Goal: Information Seeking & Learning: Check status

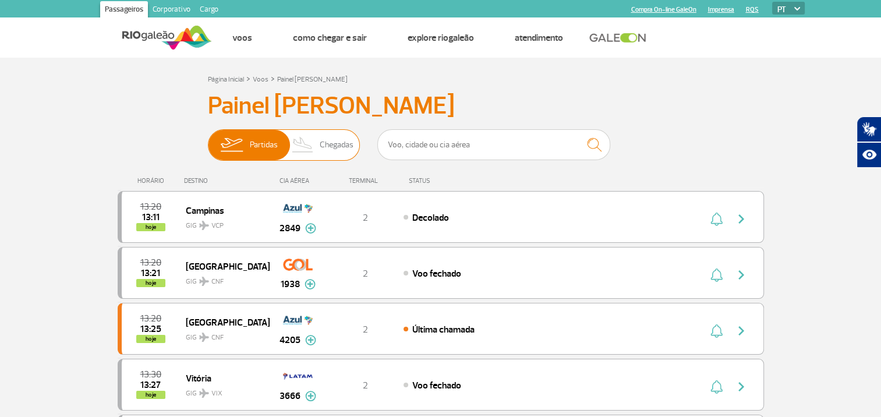
click at [322, 142] on span "Chegadas" at bounding box center [337, 145] width 34 height 30
click at [208, 139] on input "Partidas Chegadas" at bounding box center [208, 139] width 0 height 0
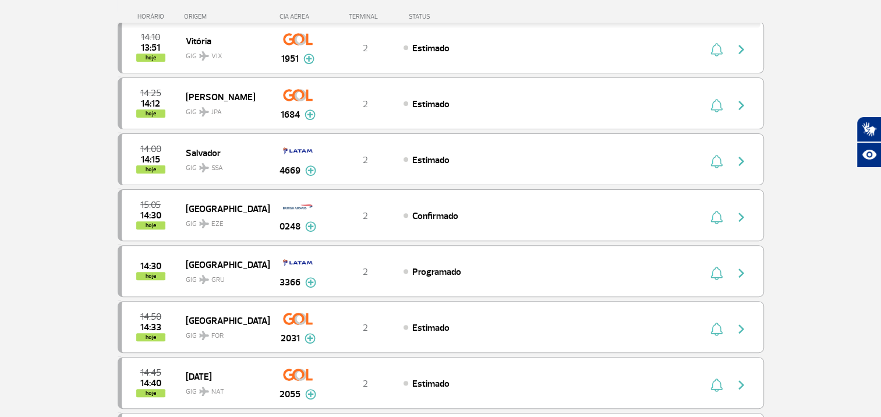
scroll to position [349, 0]
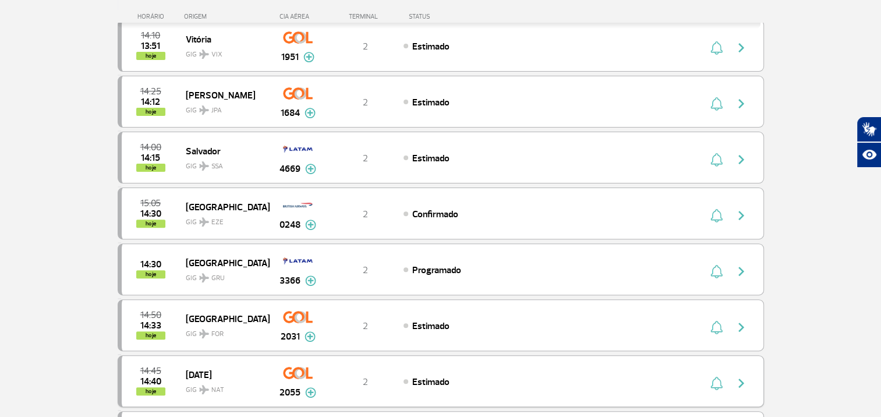
click at [310, 387] on img at bounding box center [310, 392] width 11 height 10
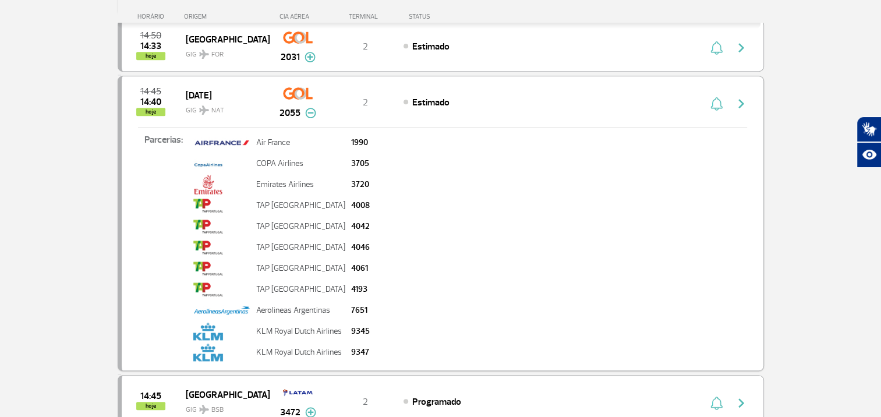
scroll to position [606, 0]
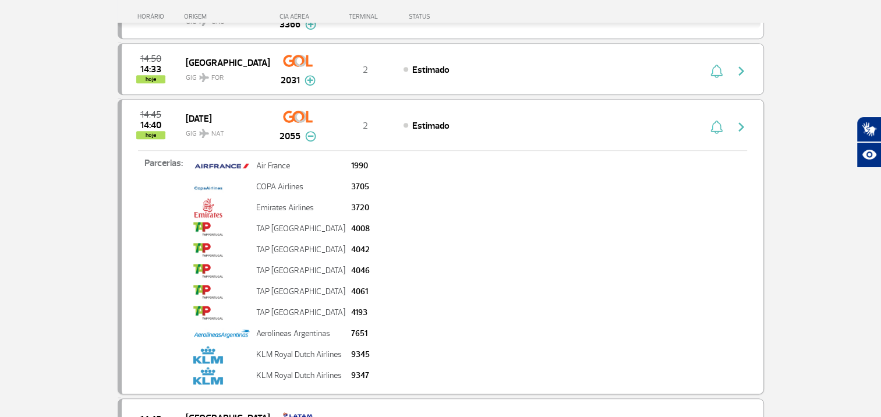
click at [718, 124] on img "button" at bounding box center [716, 127] width 12 height 14
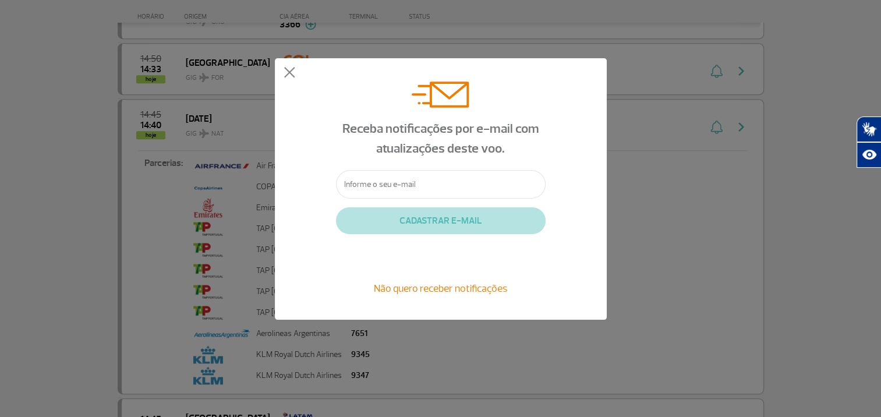
click at [299, 76] on div "Receba notificações por e-mail com atualizações deste voo. CADASTRAR E-MAIL Não…" at bounding box center [441, 188] width 332 height 261
click at [291, 77] on button at bounding box center [290, 73] width 12 height 12
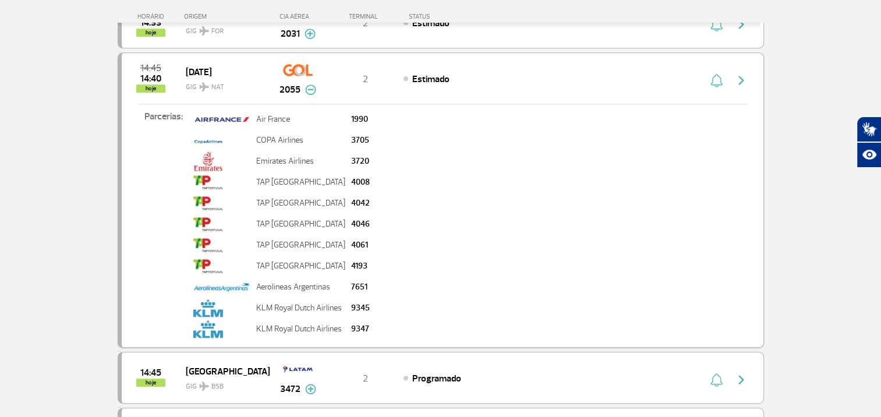
scroll to position [582, 0]
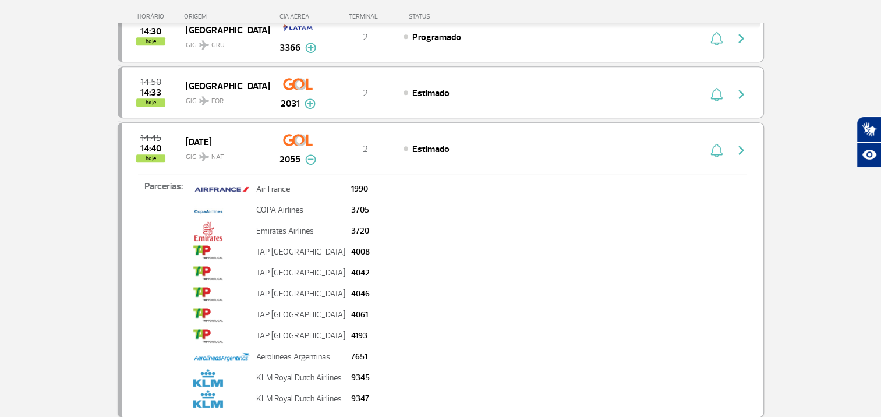
click at [739, 148] on img "button" at bounding box center [741, 150] width 14 height 14
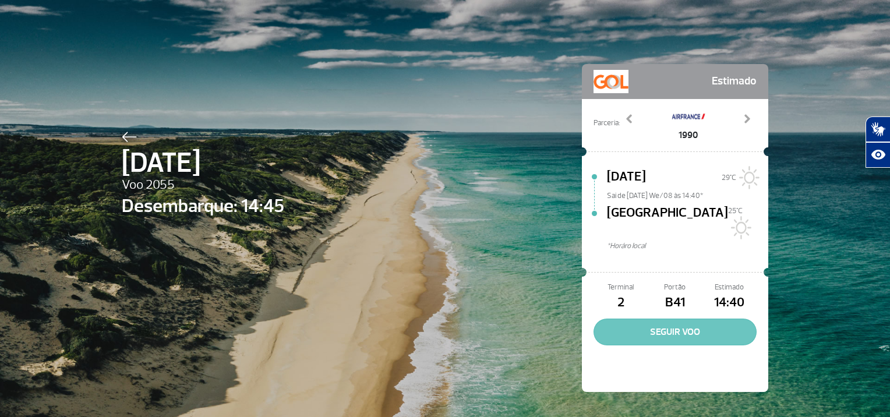
click at [663, 318] on button "SEGUIR VOO" at bounding box center [674, 331] width 163 height 27
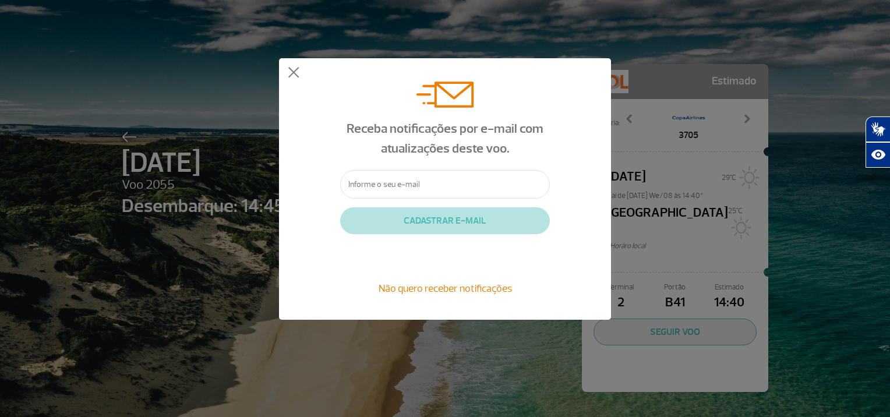
click at [286, 69] on div "Receba notificações por e-mail com atualizações deste voo. CADASTRAR E-MAIL Não…" at bounding box center [445, 188] width 332 height 261
click at [299, 72] on button at bounding box center [294, 73] width 12 height 12
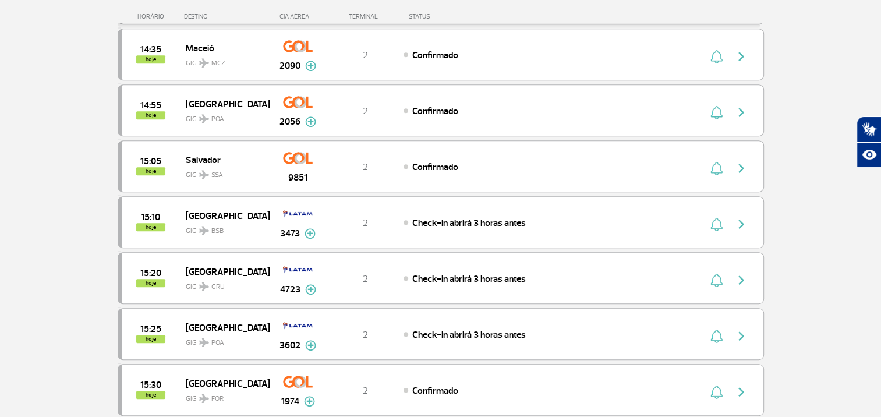
scroll to position [722, 0]
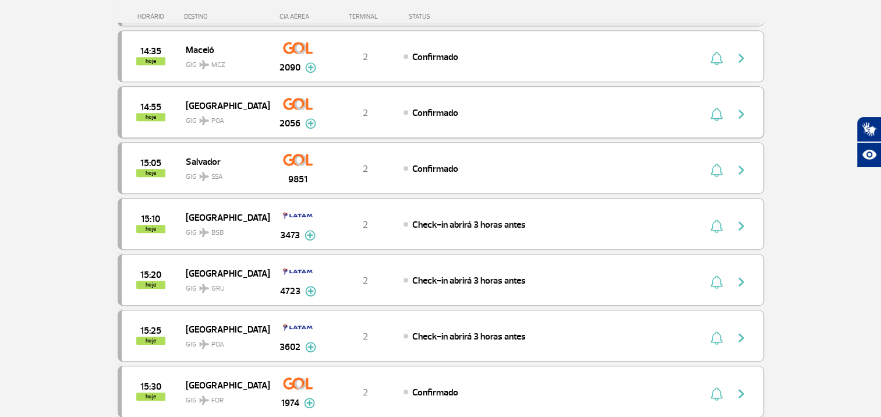
click at [310, 118] on img at bounding box center [310, 123] width 11 height 10
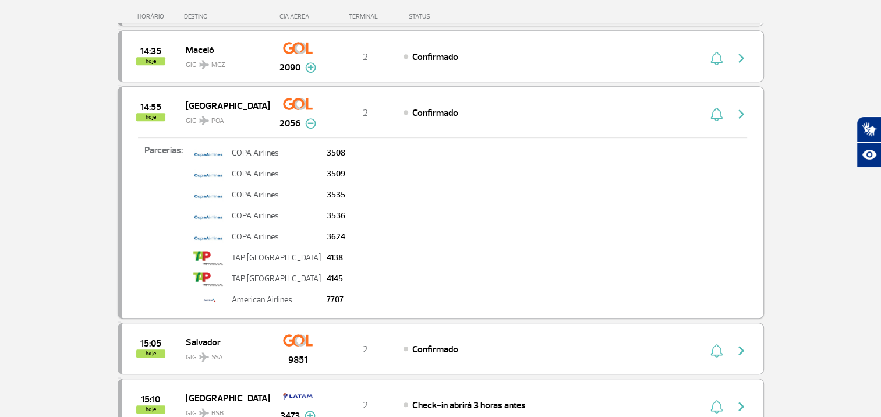
click at [310, 118] on img at bounding box center [310, 123] width 11 height 10
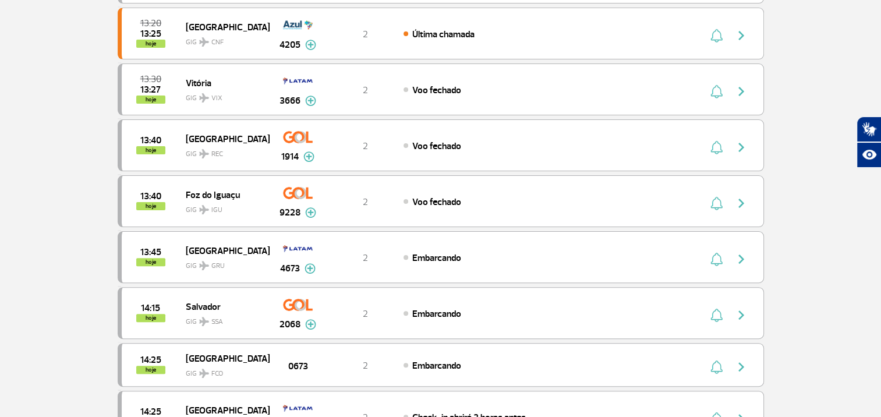
scroll to position [0, 0]
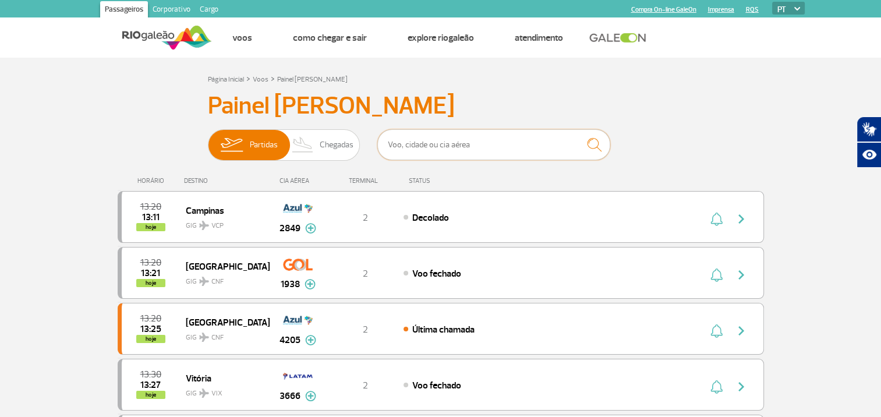
click at [445, 151] on input "text" at bounding box center [493, 144] width 233 height 31
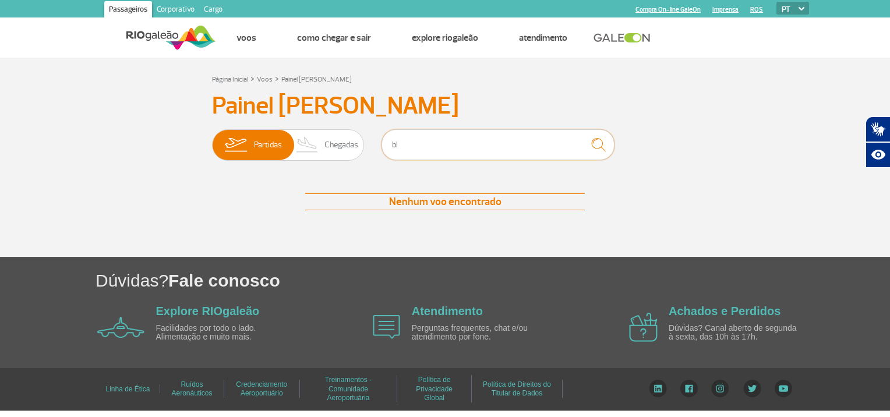
type input "b"
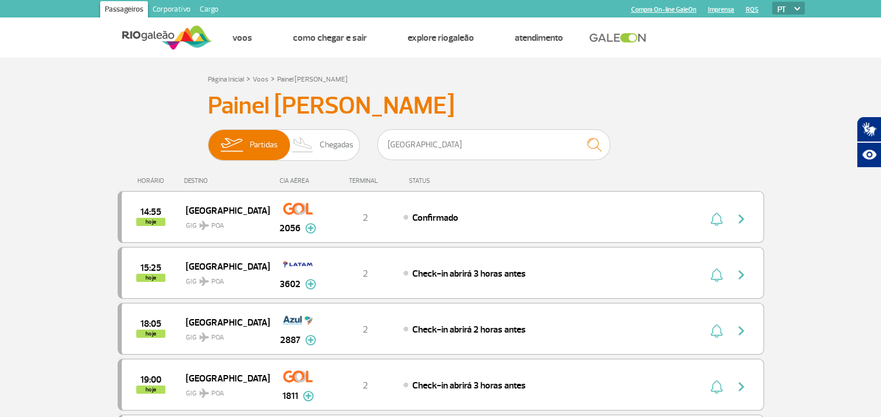
click at [349, 148] on span "Chegadas" at bounding box center [337, 145] width 34 height 30
click at [208, 139] on input "Partidas Chegadas" at bounding box center [208, 139] width 0 height 0
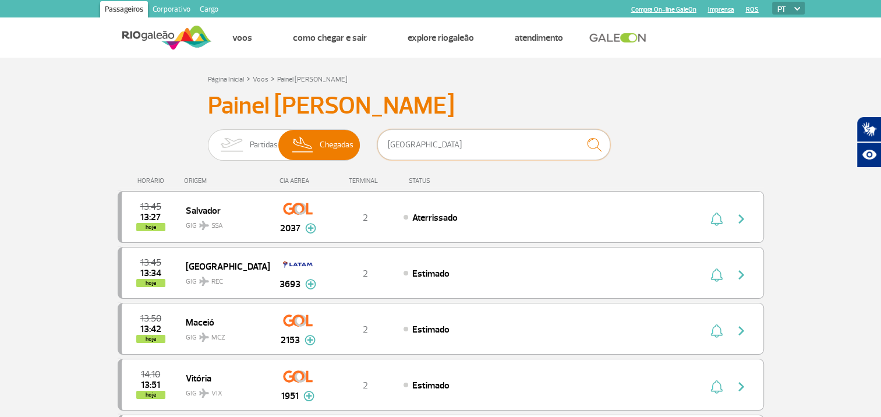
click at [443, 141] on input "porto alegre" at bounding box center [493, 144] width 233 height 31
type input "p"
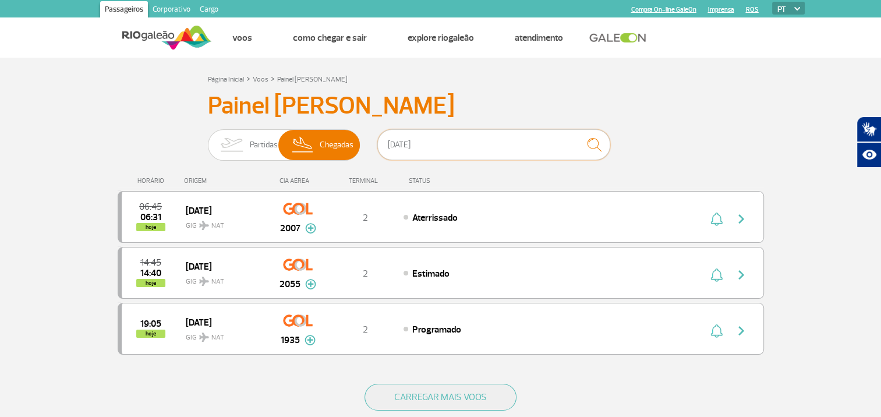
type input "natal"
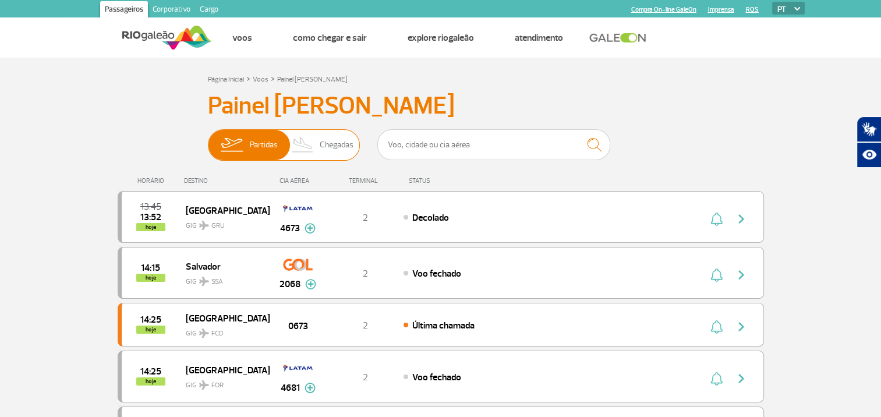
click at [318, 146] on img at bounding box center [303, 145] width 34 height 30
click at [208, 139] on input "Partidas Chegadas" at bounding box center [208, 139] width 0 height 0
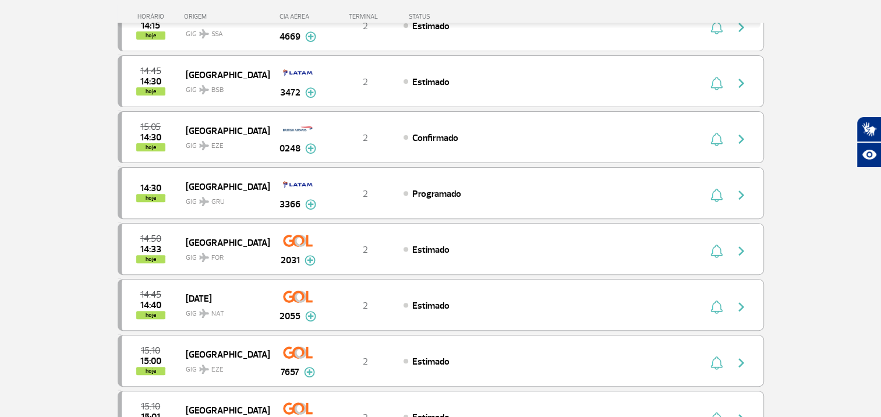
scroll to position [371, 0]
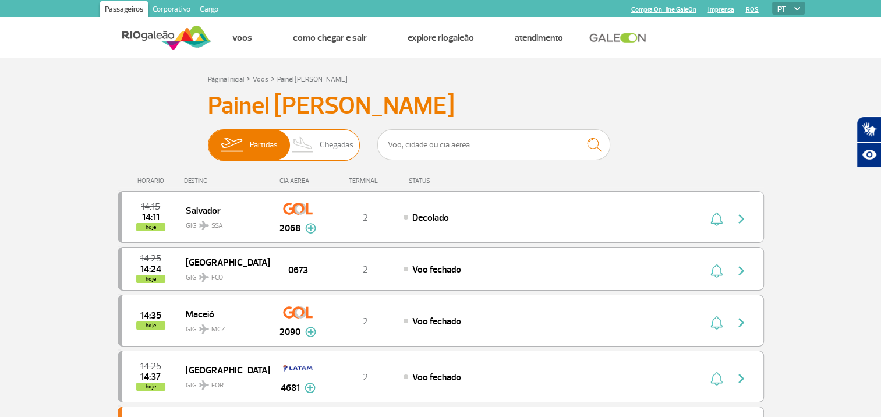
click at [337, 147] on span "Chegadas" at bounding box center [337, 145] width 34 height 30
click at [208, 139] on input "Partidas Chegadas" at bounding box center [208, 139] width 0 height 0
click at [330, 151] on span "Chegadas" at bounding box center [337, 145] width 34 height 30
click at [208, 139] on input "Partidas Chegadas" at bounding box center [208, 139] width 0 height 0
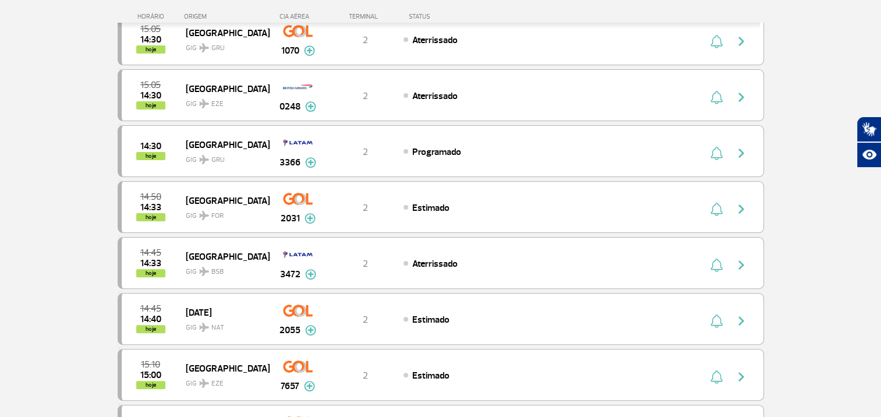
scroll to position [303, 0]
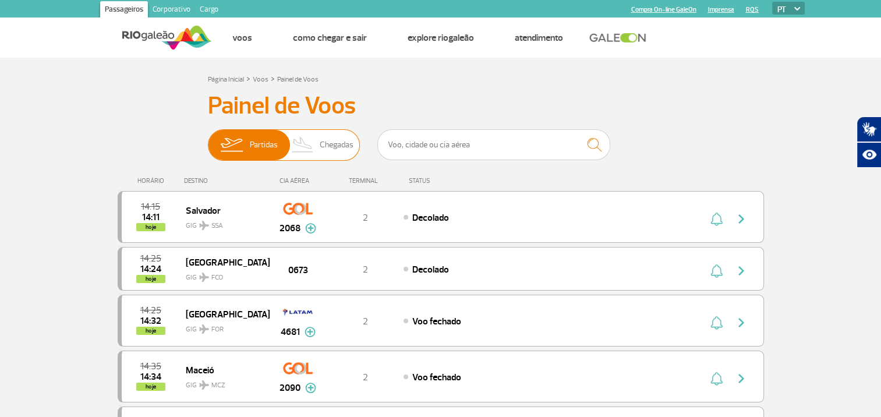
click at [342, 148] on span "Chegadas" at bounding box center [337, 145] width 34 height 30
click at [208, 139] on input "Partidas Chegadas" at bounding box center [208, 139] width 0 height 0
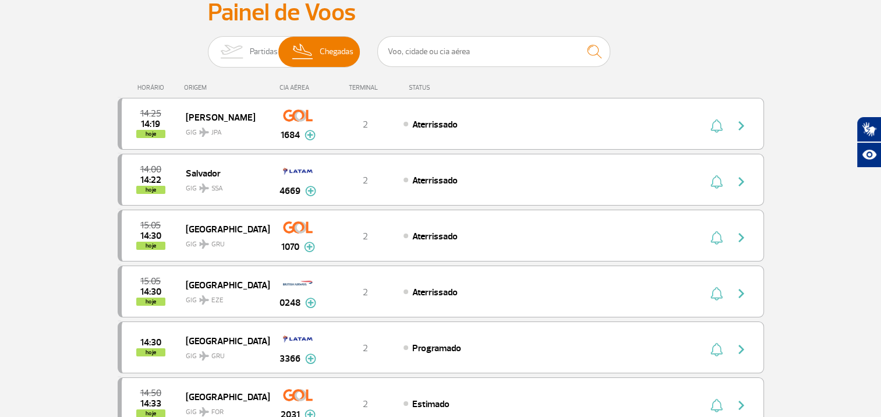
scroll to position [458, 0]
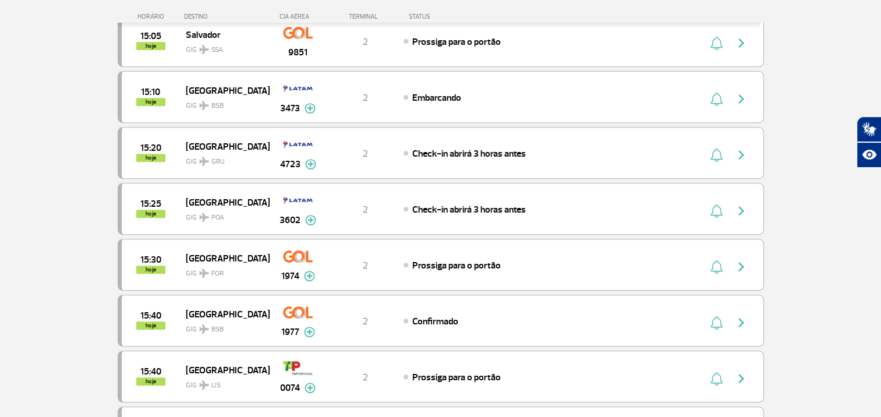
scroll to position [93, 0]
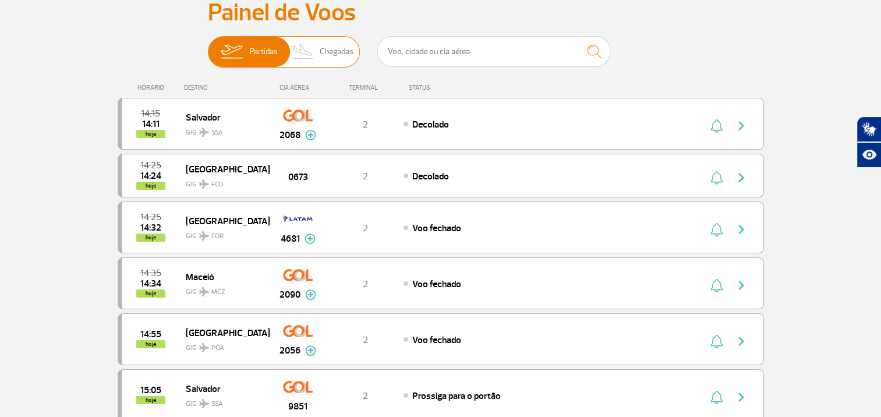
click at [341, 52] on span "Chegadas" at bounding box center [337, 52] width 34 height 30
click at [208, 46] on input "Partidas Chegadas" at bounding box center [208, 46] width 0 height 0
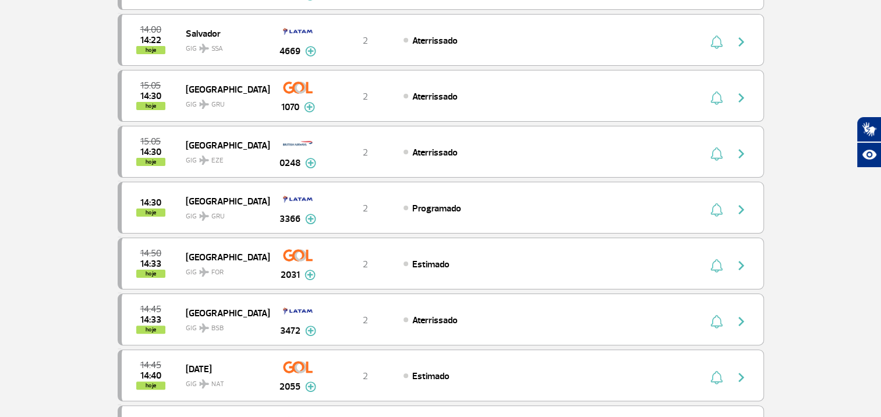
scroll to position [0, 0]
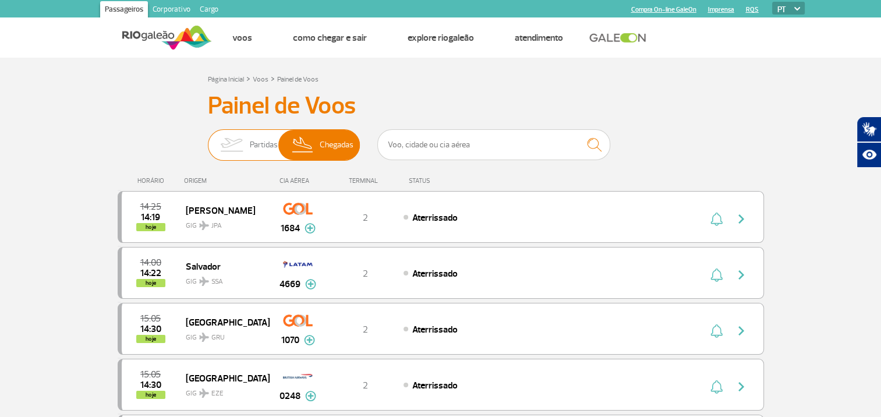
click at [261, 143] on span "Partidas" at bounding box center [264, 145] width 28 height 30
click at [208, 139] on input "Partidas Chegadas" at bounding box center [208, 139] width 0 height 0
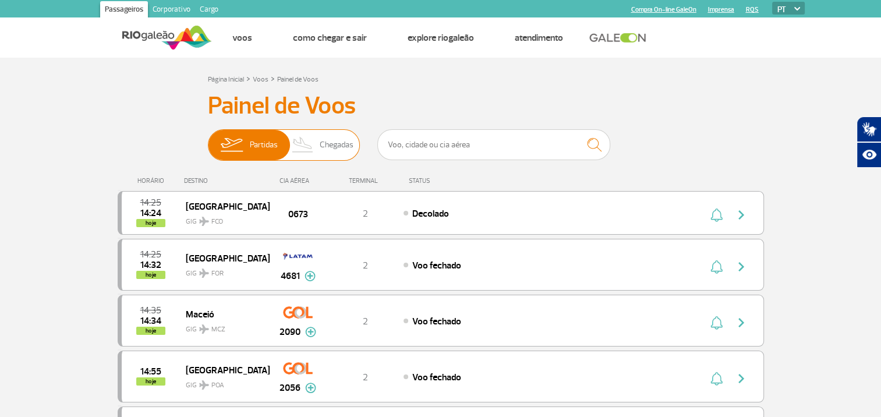
click at [328, 143] on span "Chegadas" at bounding box center [337, 145] width 34 height 30
click at [208, 139] on input "Partidas Chegadas" at bounding box center [208, 139] width 0 height 0
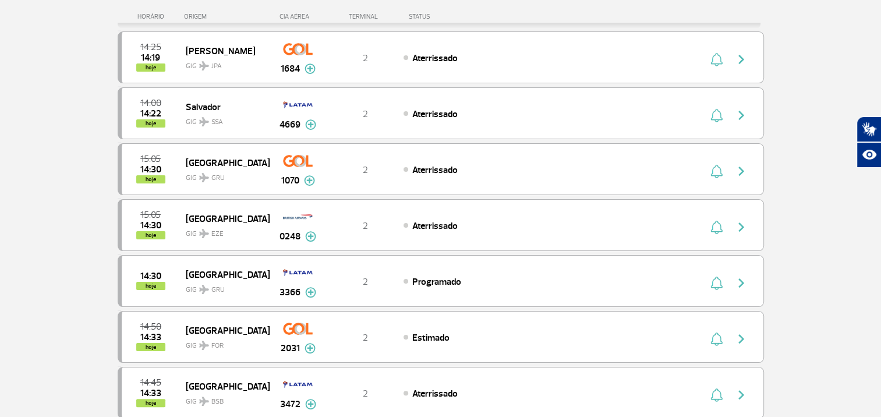
scroll to position [140, 0]
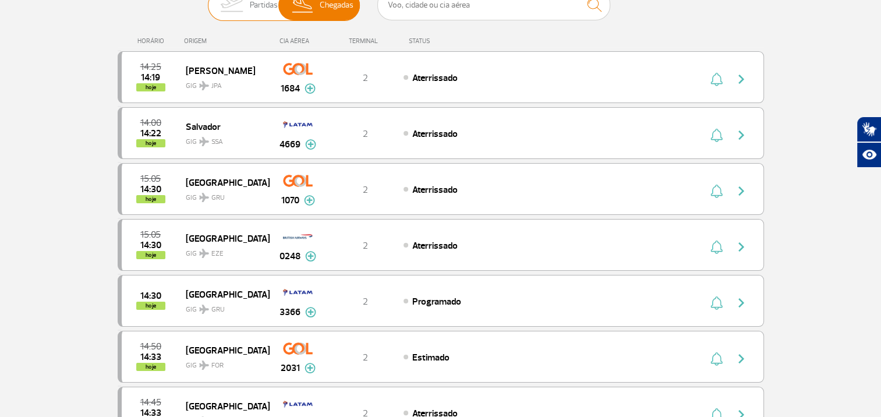
click at [247, 12] on img at bounding box center [231, 5] width 37 height 30
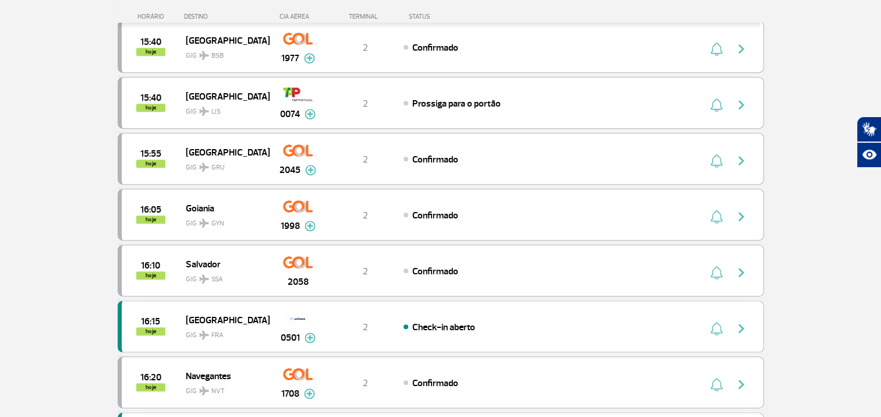
scroll to position [699, 0]
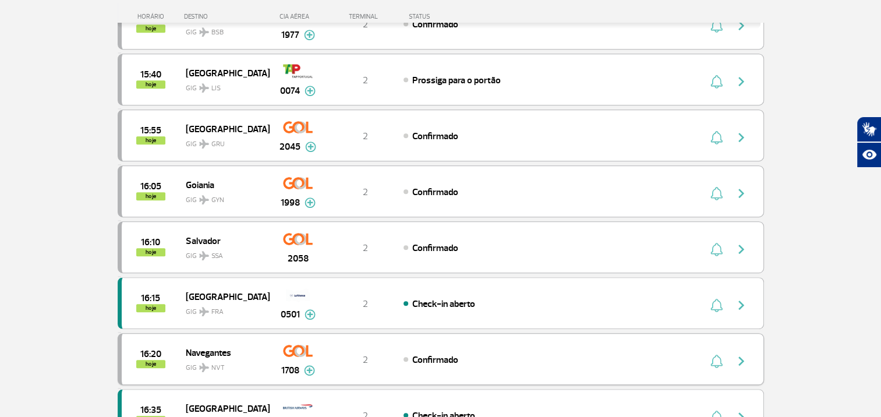
click at [742, 356] on img "button" at bounding box center [741, 361] width 14 height 14
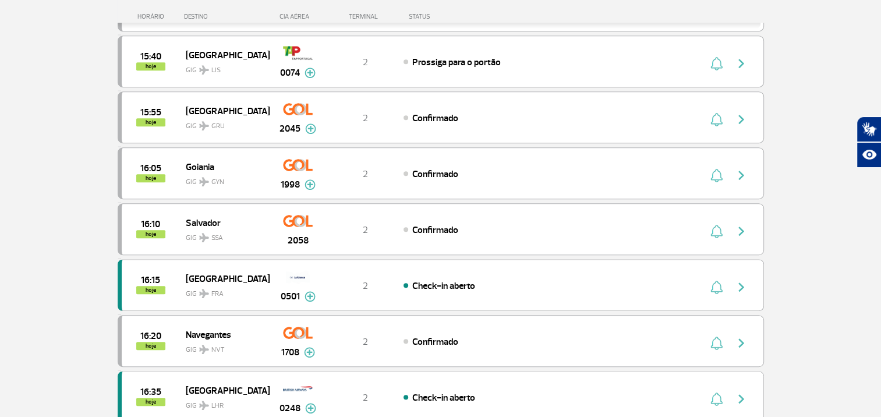
scroll to position [722, 0]
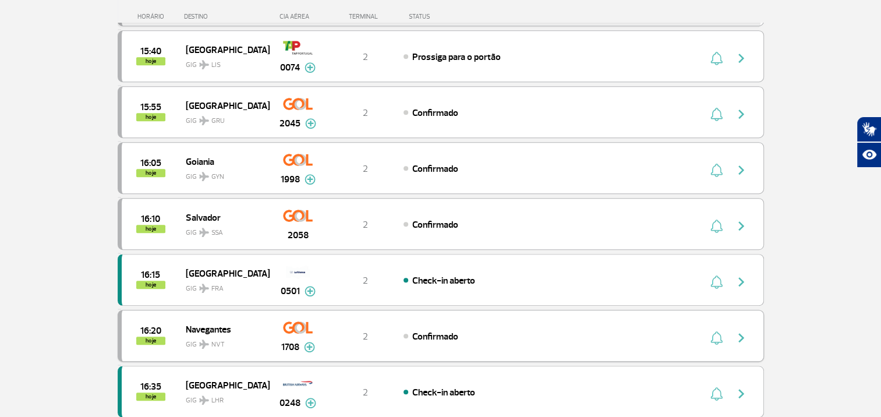
click at [307, 343] on img at bounding box center [309, 347] width 11 height 10
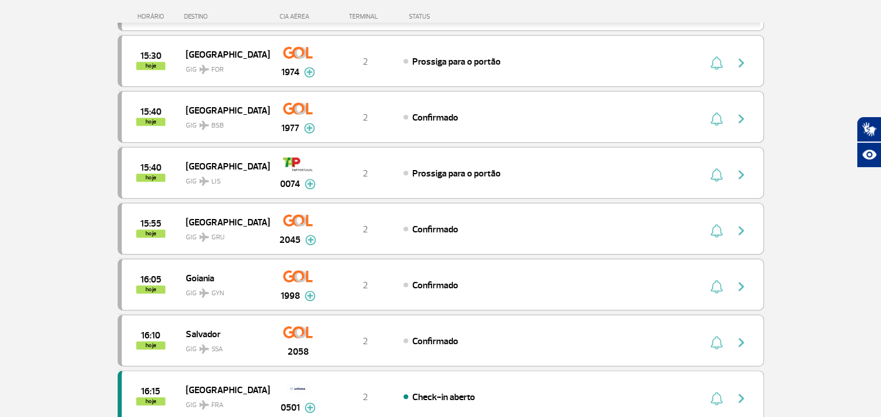
scroll to position [970, 0]
